Goal: Task Accomplishment & Management: Manage account settings

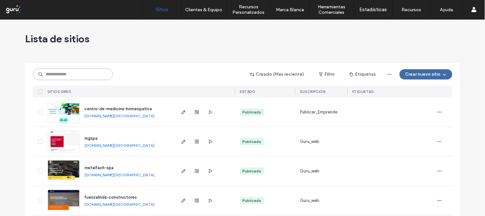
paste input "**********"
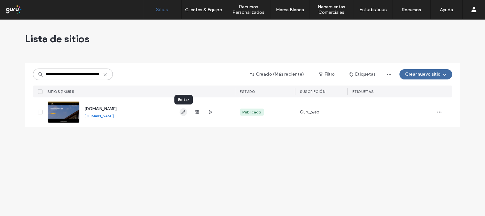
type input "**********"
click at [184, 113] on icon "button" at bounding box center [183, 111] width 5 height 5
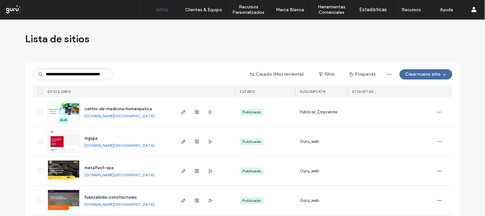
scroll to position [0, 25]
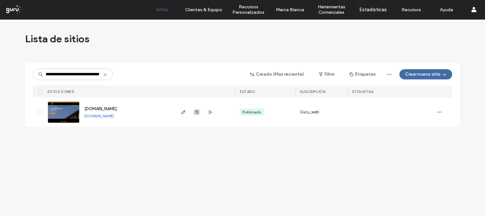
type input "**********"
click at [196, 108] on span "button" at bounding box center [197, 112] width 8 height 8
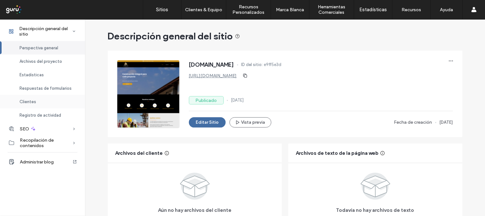
click at [33, 100] on span "Clientes" at bounding box center [28, 101] width 17 height 5
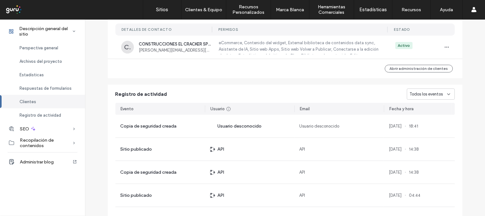
scroll to position [518, 0]
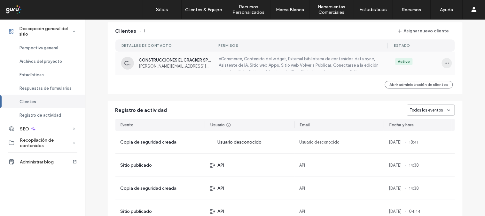
click at [445, 61] on icon "button" at bounding box center [447, 62] width 5 height 5
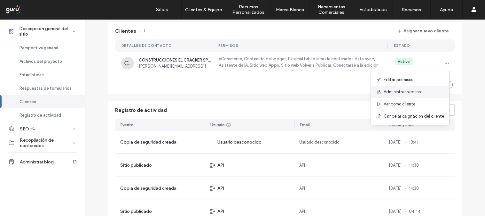
click at [417, 91] on span "Administrar acceso" at bounding box center [402, 92] width 37 height 6
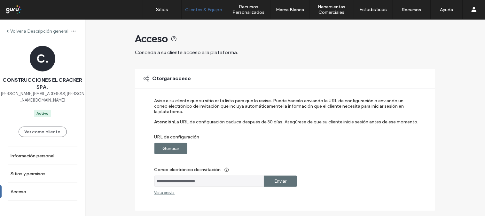
click at [162, 152] on label "Generar" at bounding box center [170, 148] width 17 height 12
click at [163, 149] on label "Generar" at bounding box center [170, 148] width 17 height 12
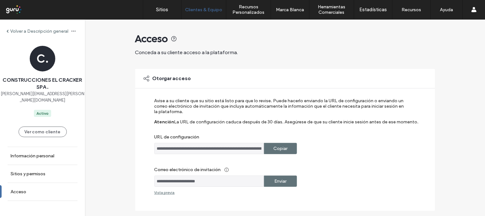
click at [273, 144] on label "Copiar" at bounding box center [280, 148] width 14 height 12
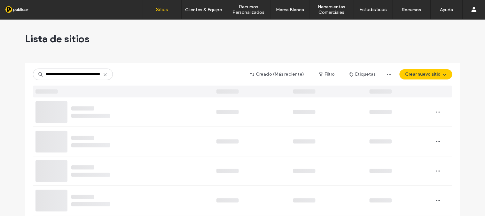
scroll to position [0, 27]
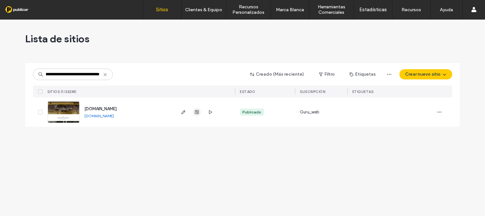
type input "**********"
click at [196, 113] on icon "button" at bounding box center [196, 111] width 5 height 5
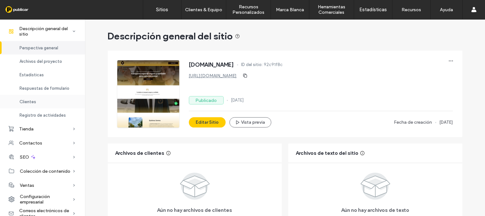
click at [27, 104] on span "Clientes" at bounding box center [28, 101] width 17 height 5
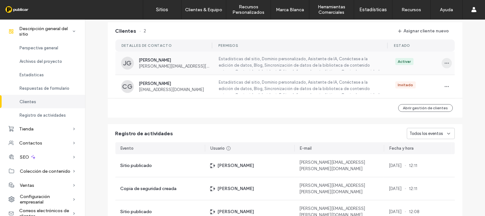
click at [445, 61] on icon "button" at bounding box center [447, 62] width 5 height 5
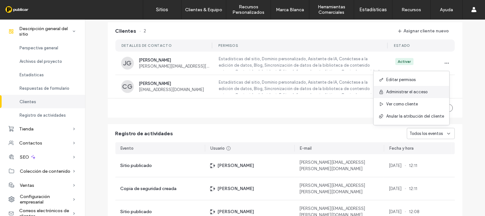
click at [408, 90] on span "Administrar el acceso" at bounding box center [407, 92] width 41 height 6
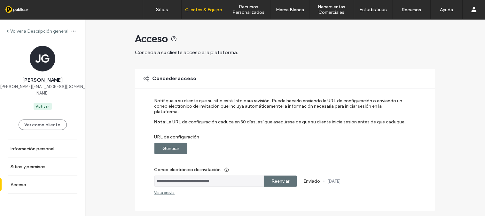
click at [163, 142] on label "Generar" at bounding box center [170, 148] width 17 height 12
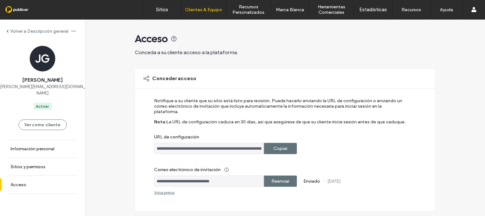
click at [279, 142] on label "Copiar" at bounding box center [280, 148] width 14 height 12
